Goal: Transaction & Acquisition: Purchase product/service

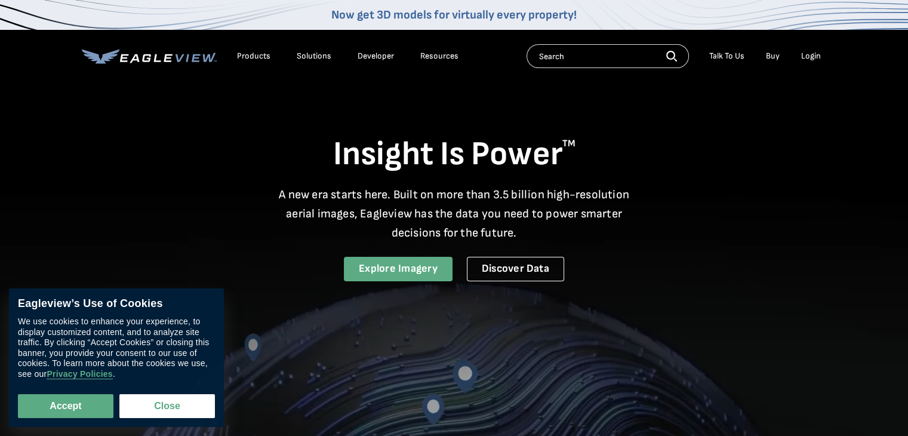
click at [413, 276] on link "Explore Imagery" at bounding box center [398, 269] width 109 height 24
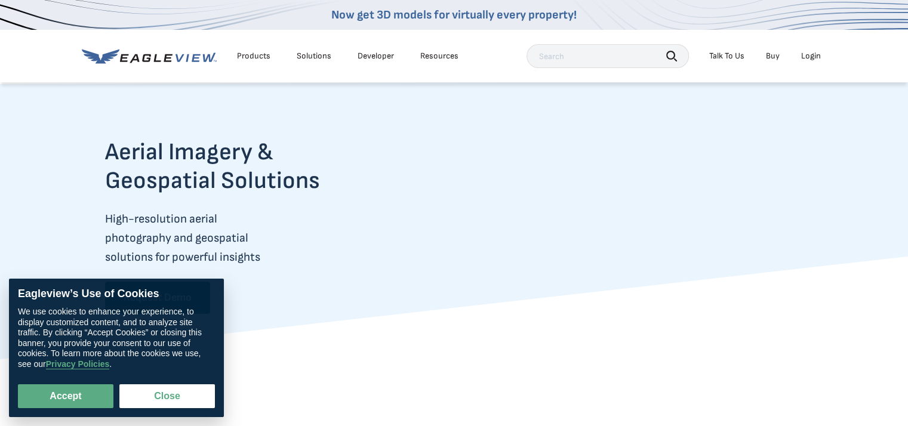
click at [261, 55] on div "Products" at bounding box center [253, 56] width 33 height 11
click at [253, 58] on div "Products" at bounding box center [253, 56] width 33 height 11
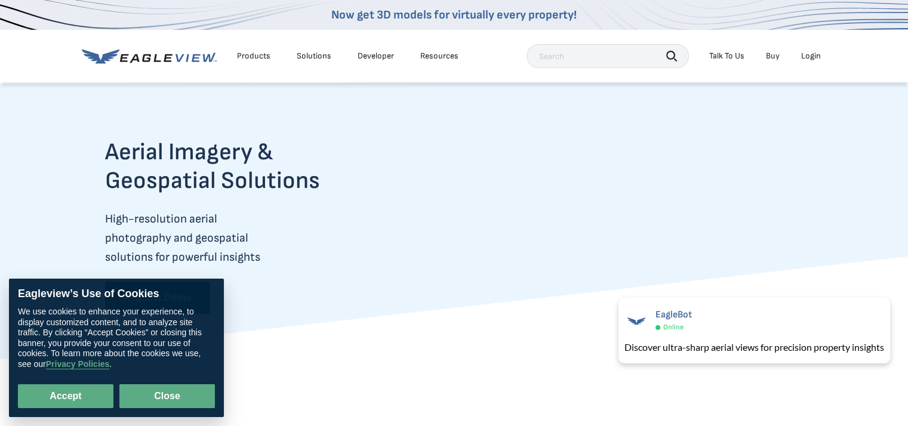
click at [136, 402] on button "Close" at bounding box center [166, 396] width 95 height 24
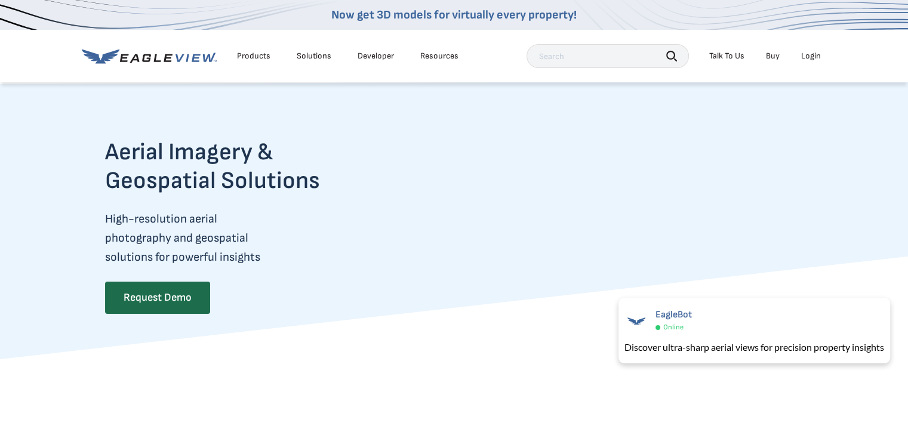
click at [261, 53] on div "Products" at bounding box center [253, 56] width 33 height 11
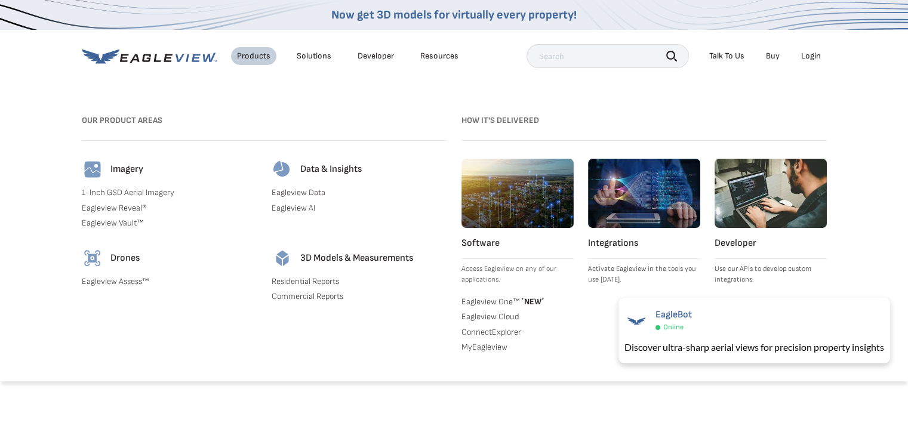
click at [315, 281] on link "Residential Reports" at bounding box center [358, 281] width 175 height 11
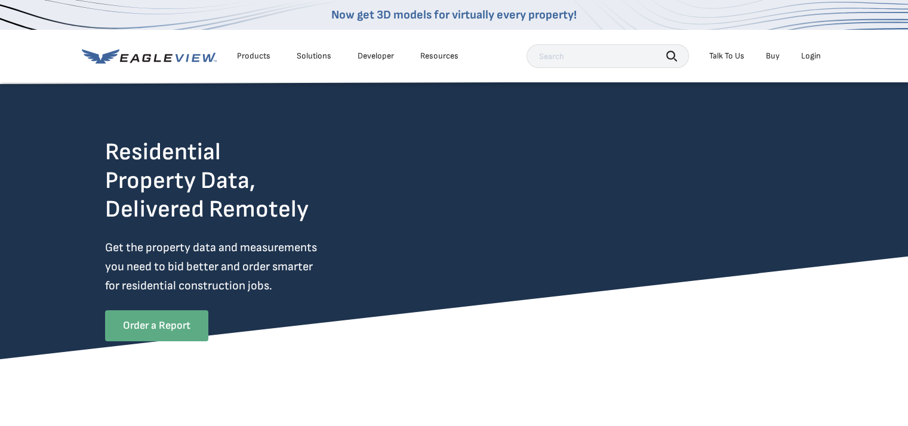
click at [165, 328] on link "Order a Report" at bounding box center [156, 325] width 103 height 31
